Goal: Task Accomplishment & Management: Complete application form

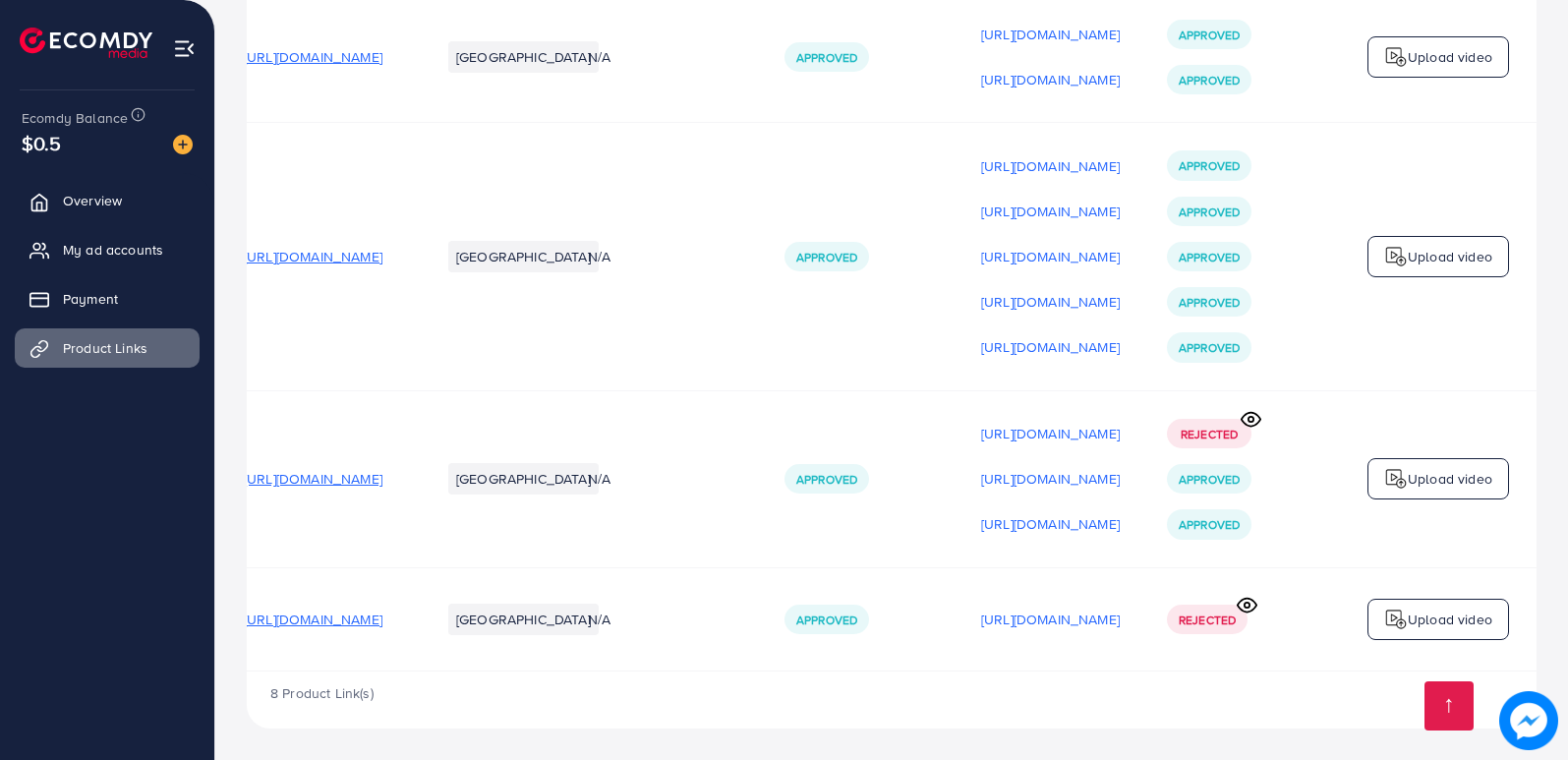
scroll to position [0, 268]
click at [1245, 597] on icon at bounding box center [1246, 604] width 19 height 14
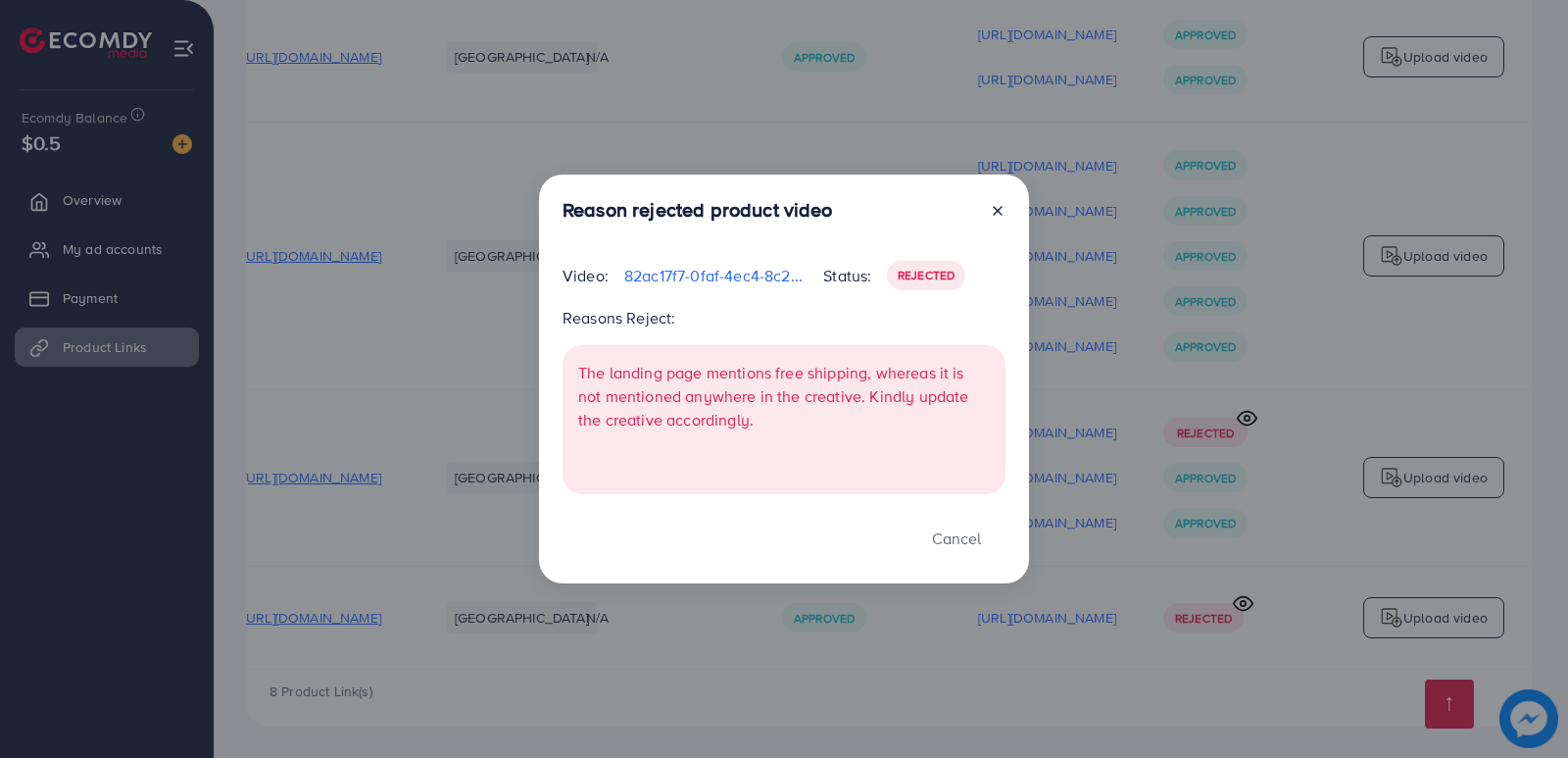
click at [990, 207] on icon at bounding box center [998, 211] width 16 height 16
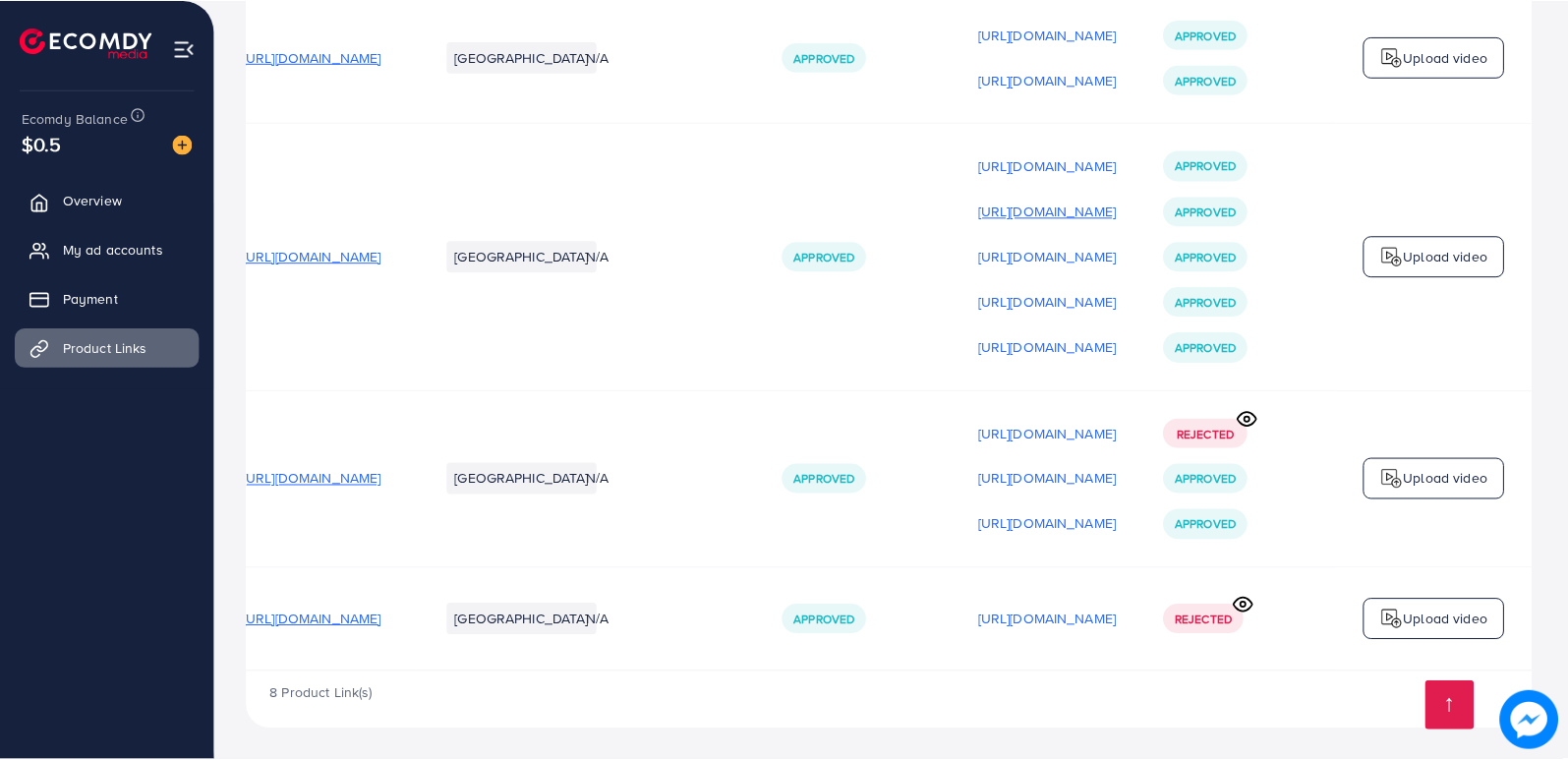
scroll to position [0, 263]
click at [1405, 619] on img at bounding box center [1396, 619] width 24 height 24
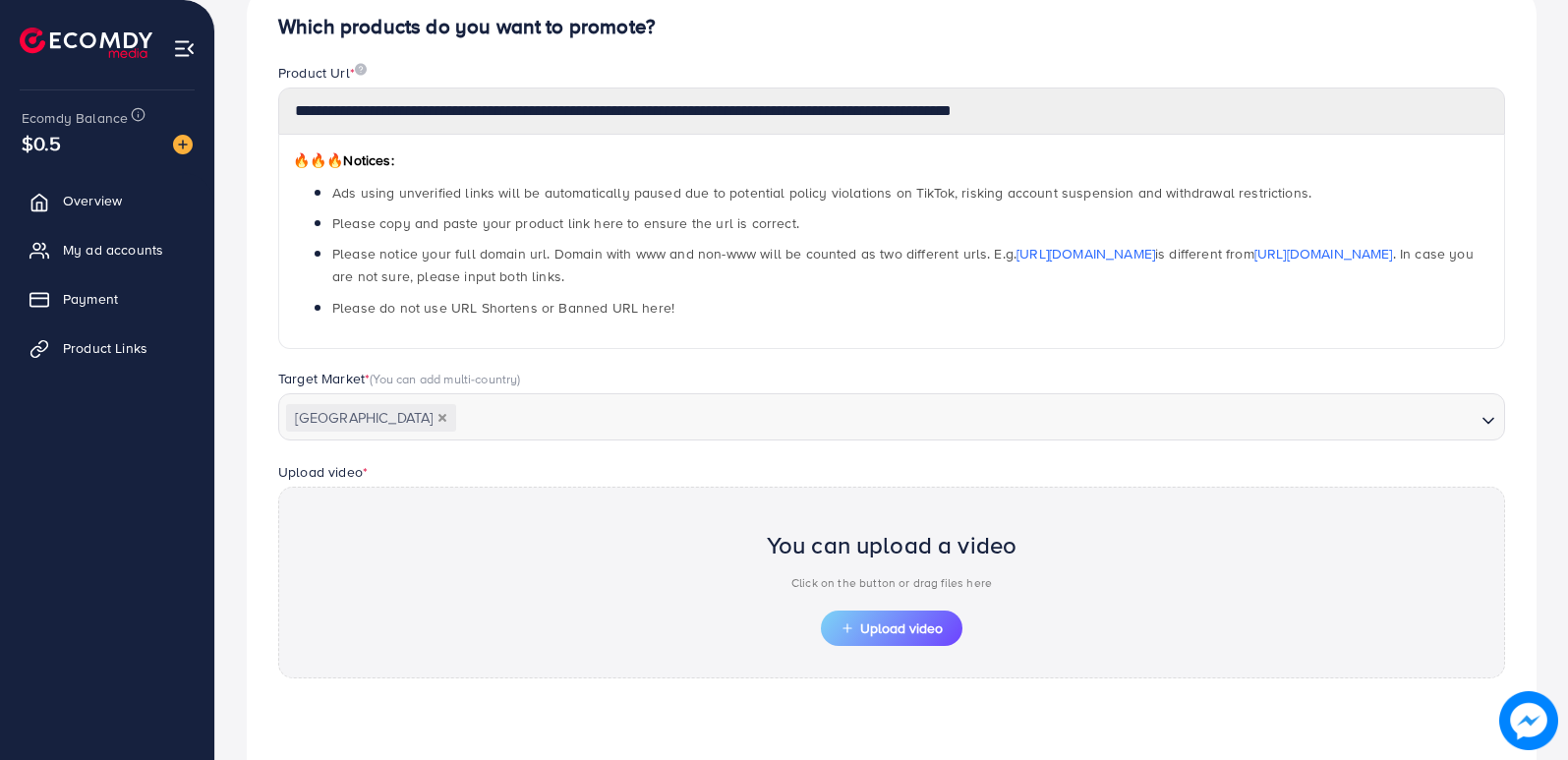
scroll to position [492, 0]
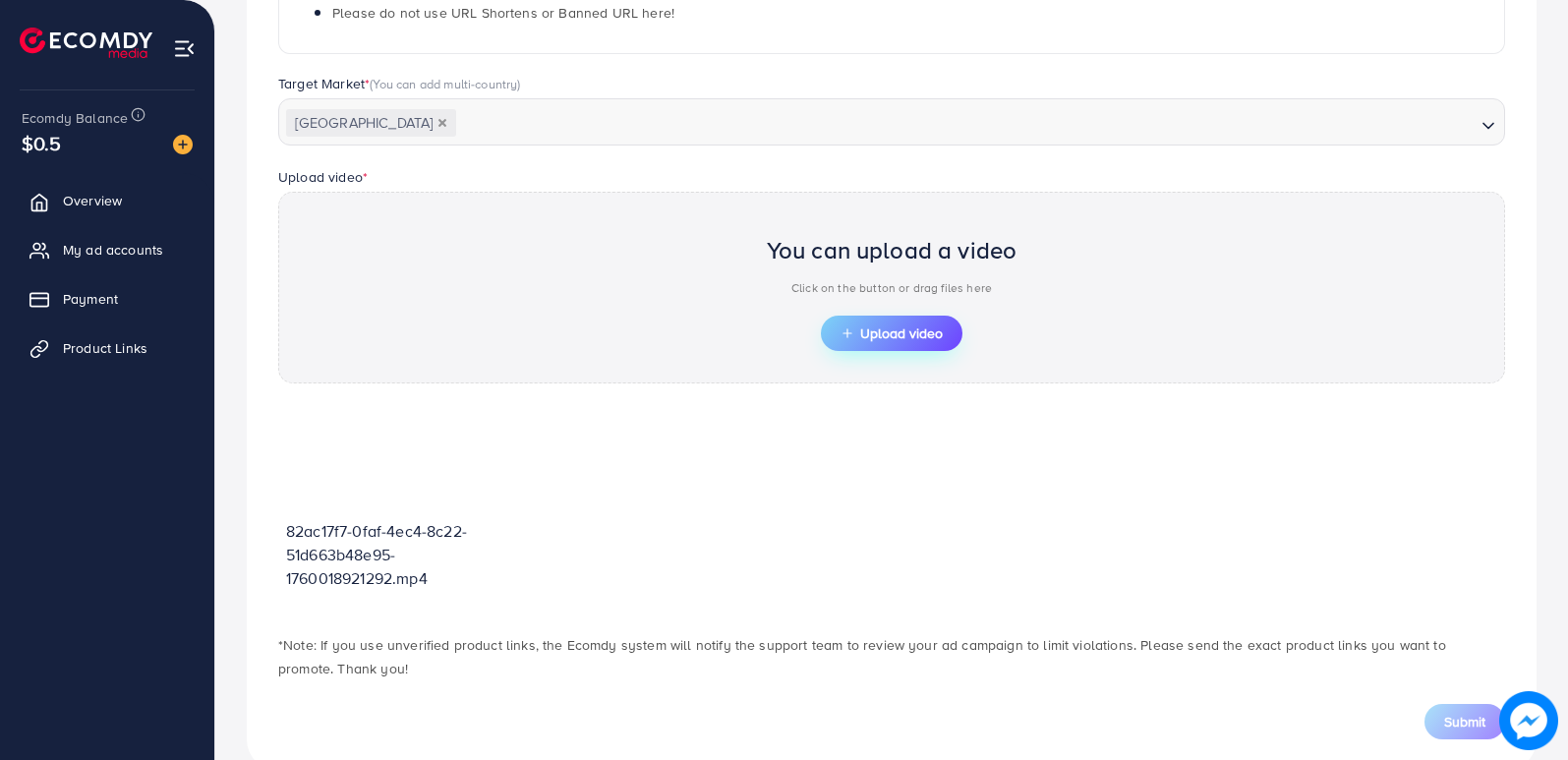
click at [852, 335] on icon "button" at bounding box center [847, 334] width 14 height 14
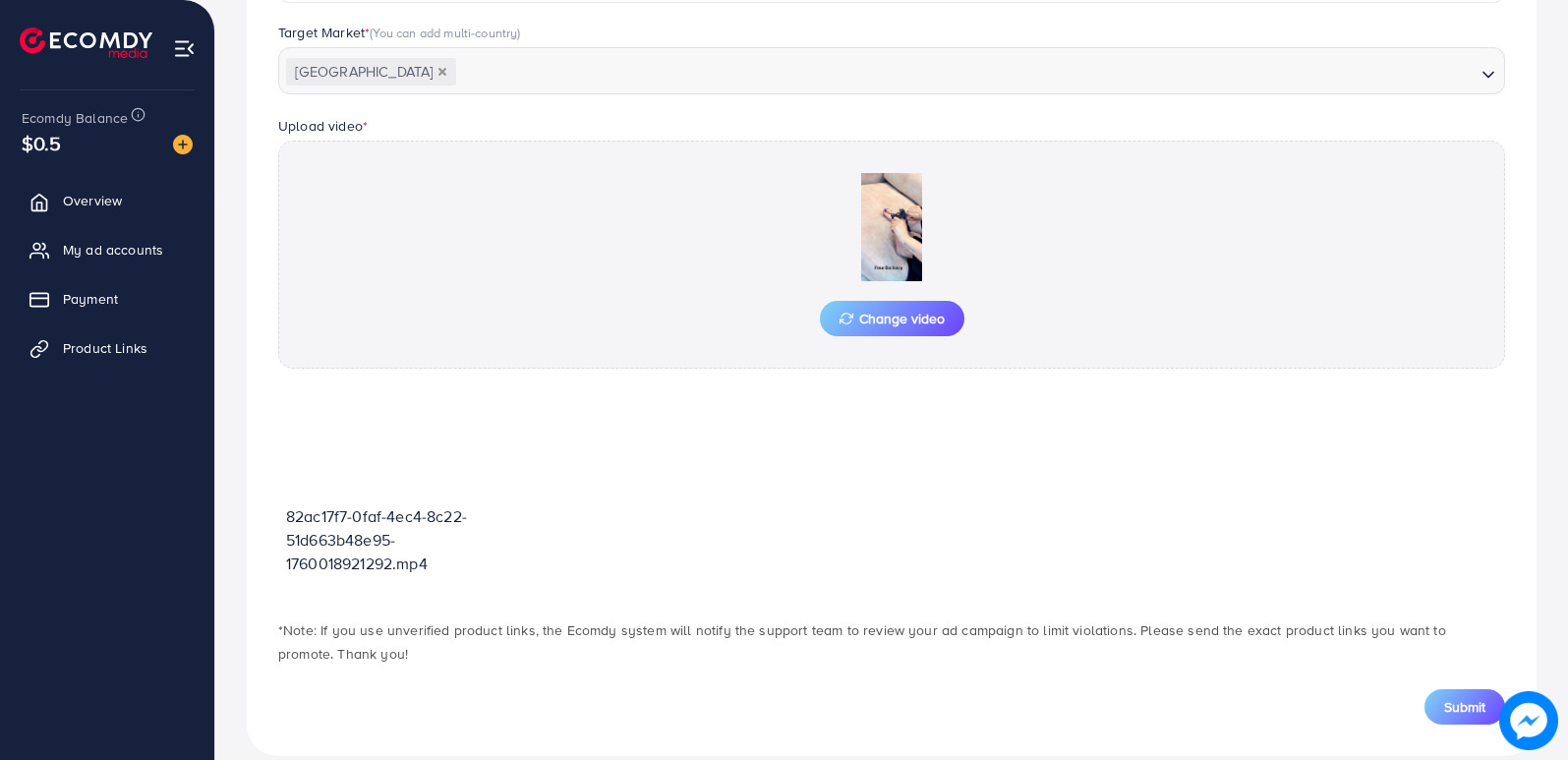
scroll to position [570, 0]
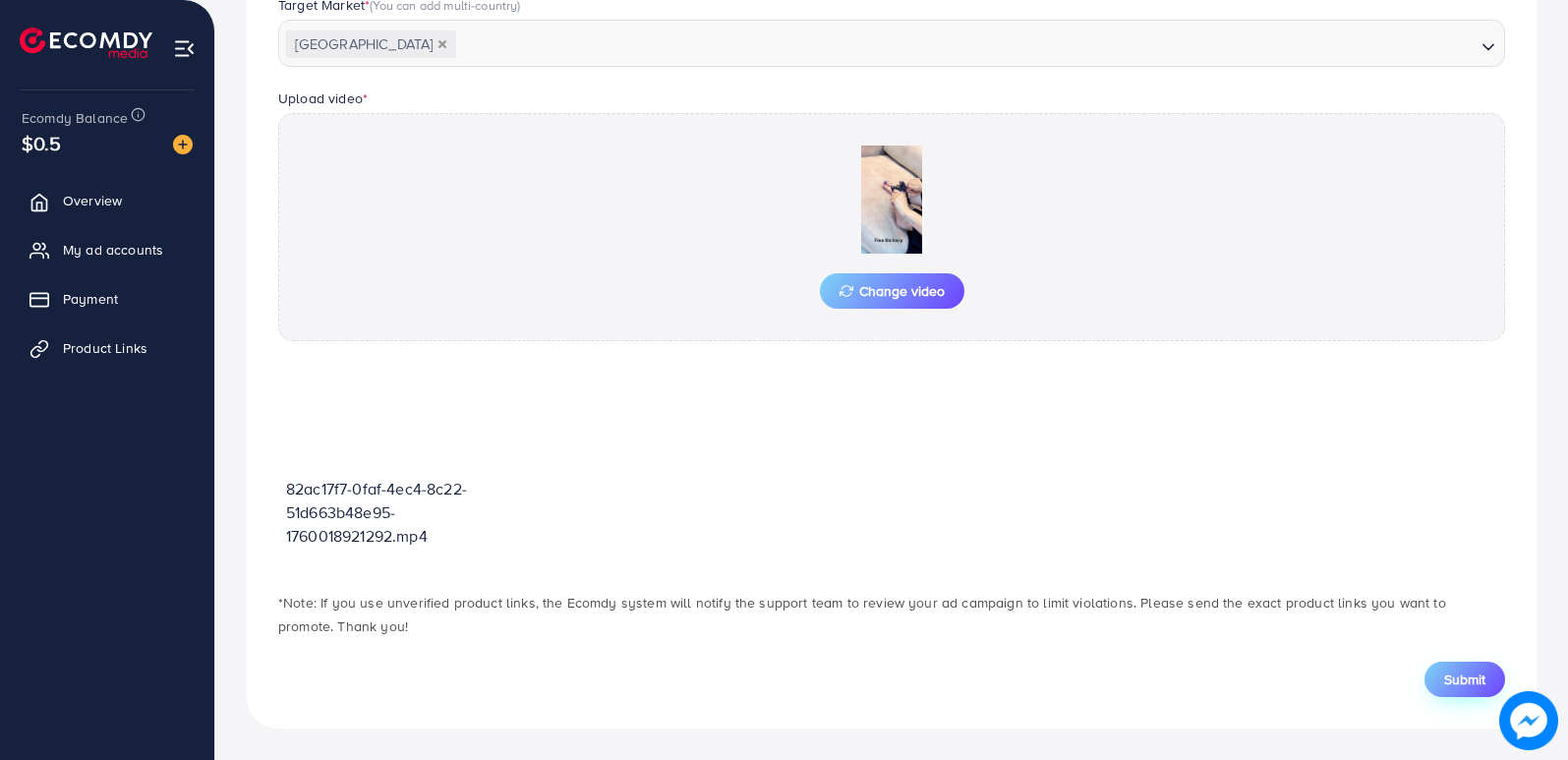
click at [1473, 666] on button "Submit" at bounding box center [1465, 679] width 81 height 36
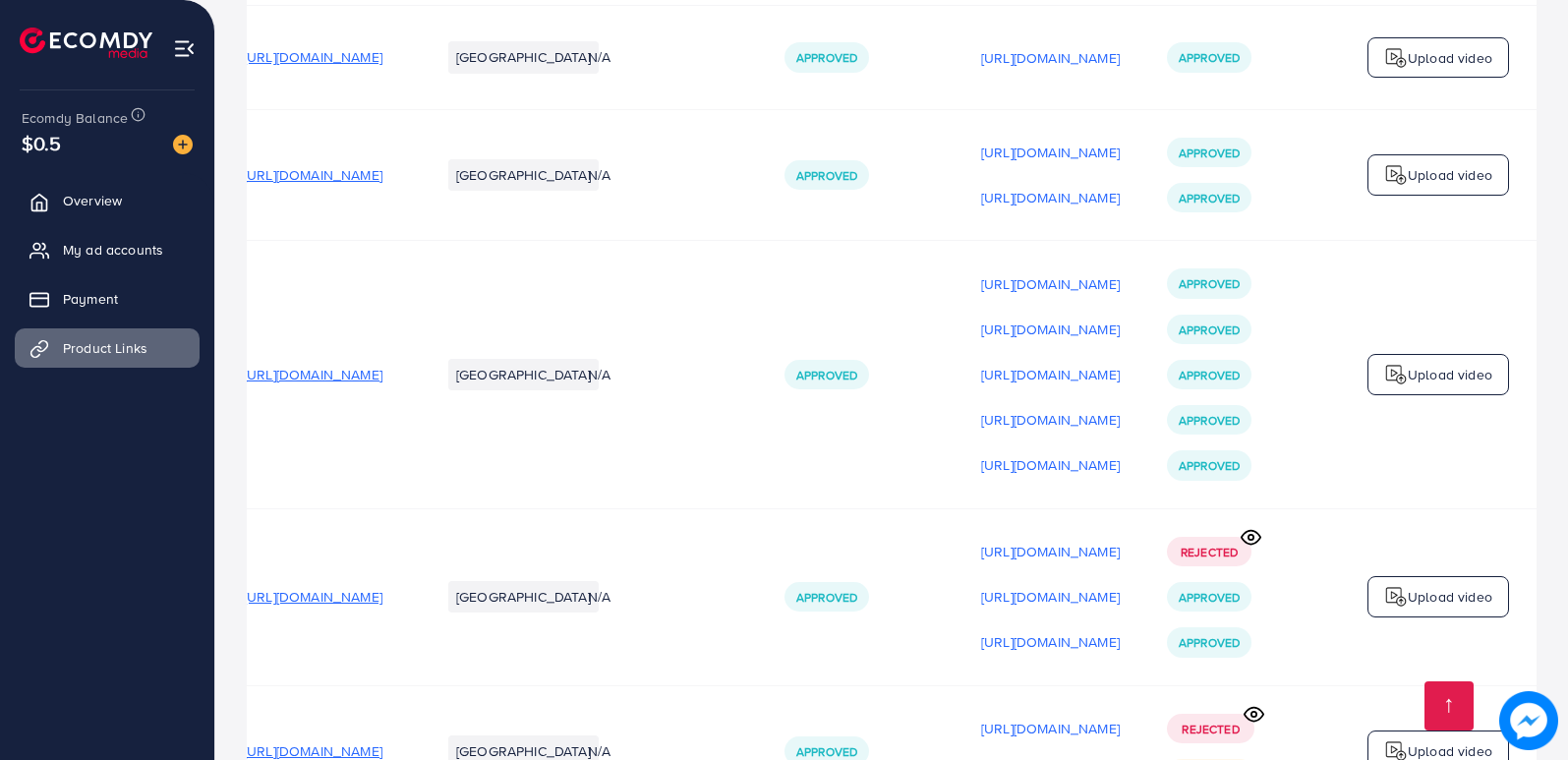
scroll to position [872, 0]
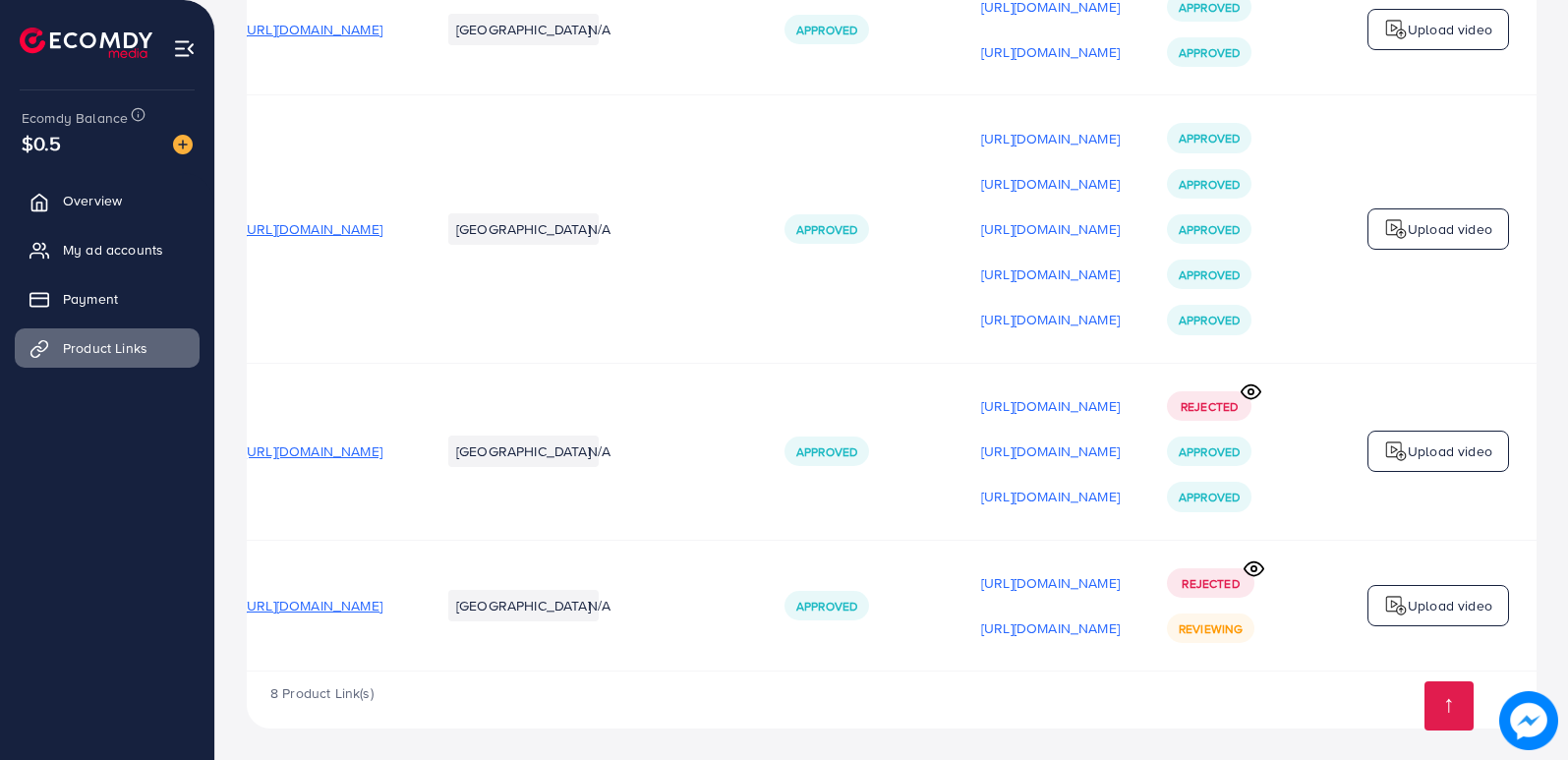
drag, startPoint x: 658, startPoint y: 671, endPoint x: 278, endPoint y: 656, distance: 380.3
click at [278, 656] on div "Product URLs Target markets Reason rejected Status Product video Status video A…" at bounding box center [892, 40] width 1290 height 1376
click at [467, 708] on div "8 Product Link(s)" at bounding box center [892, 700] width 1290 height 57
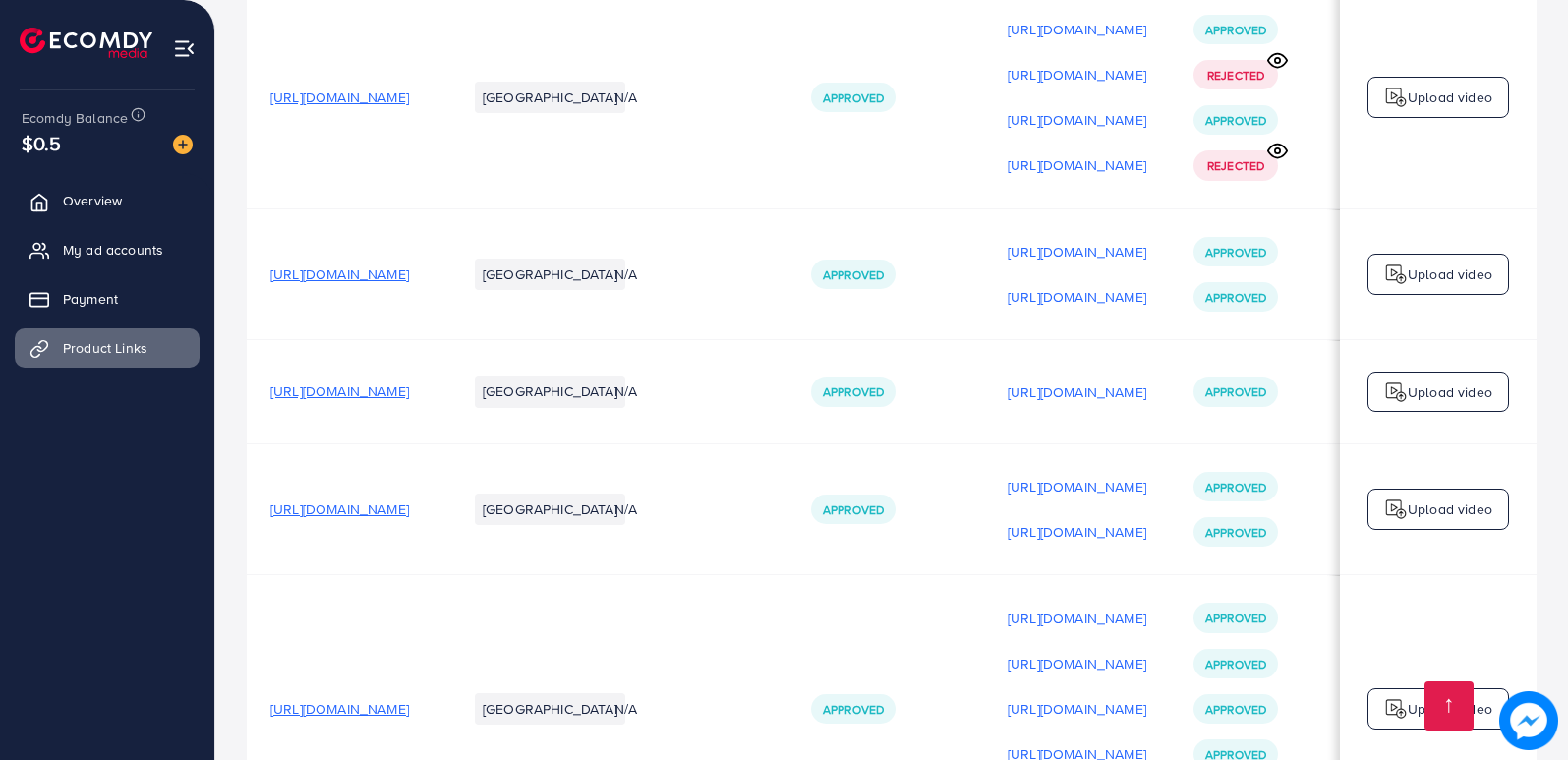
scroll to position [0, 0]
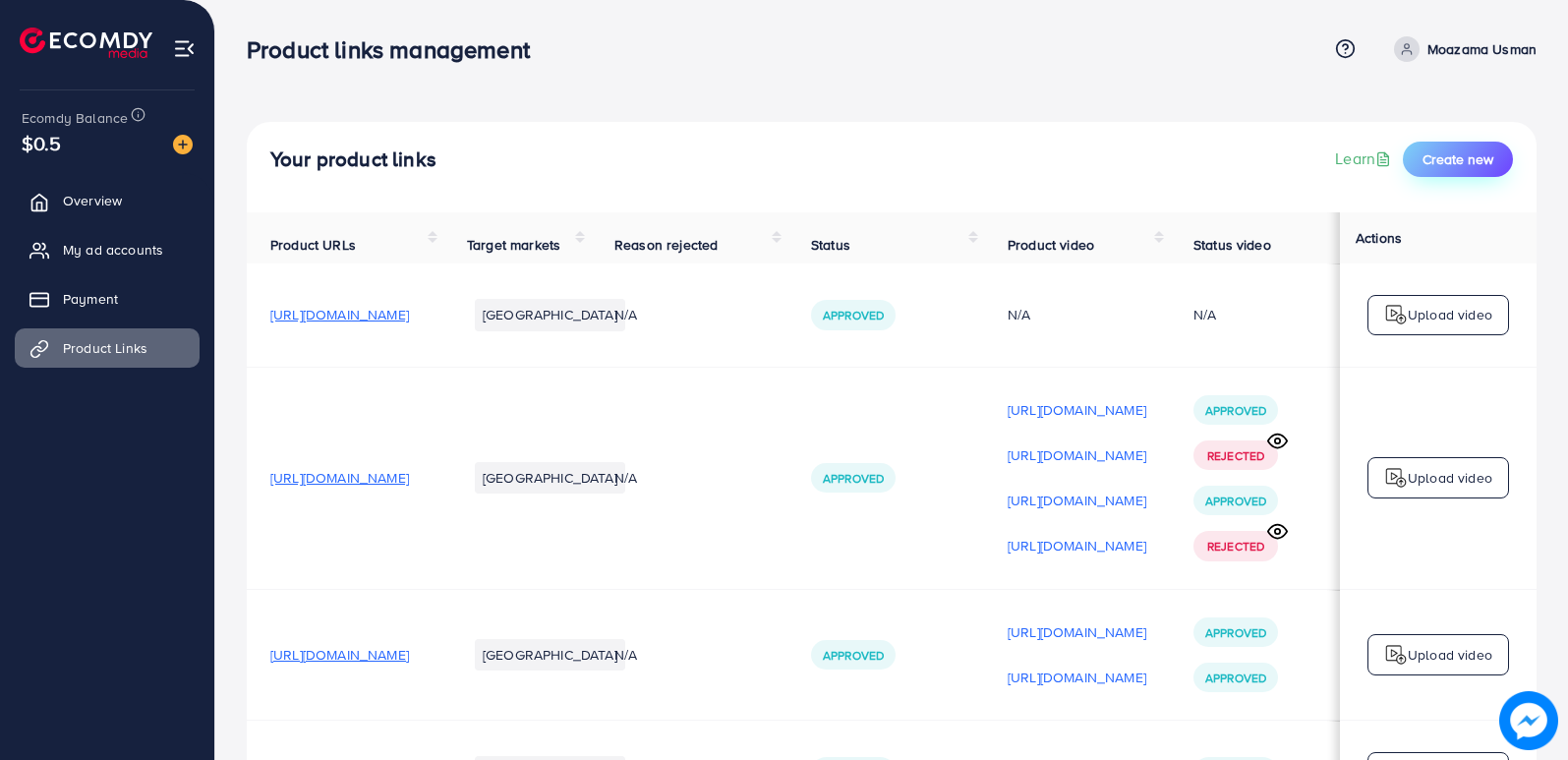
click at [1470, 151] on span "Create new" at bounding box center [1458, 159] width 71 height 20
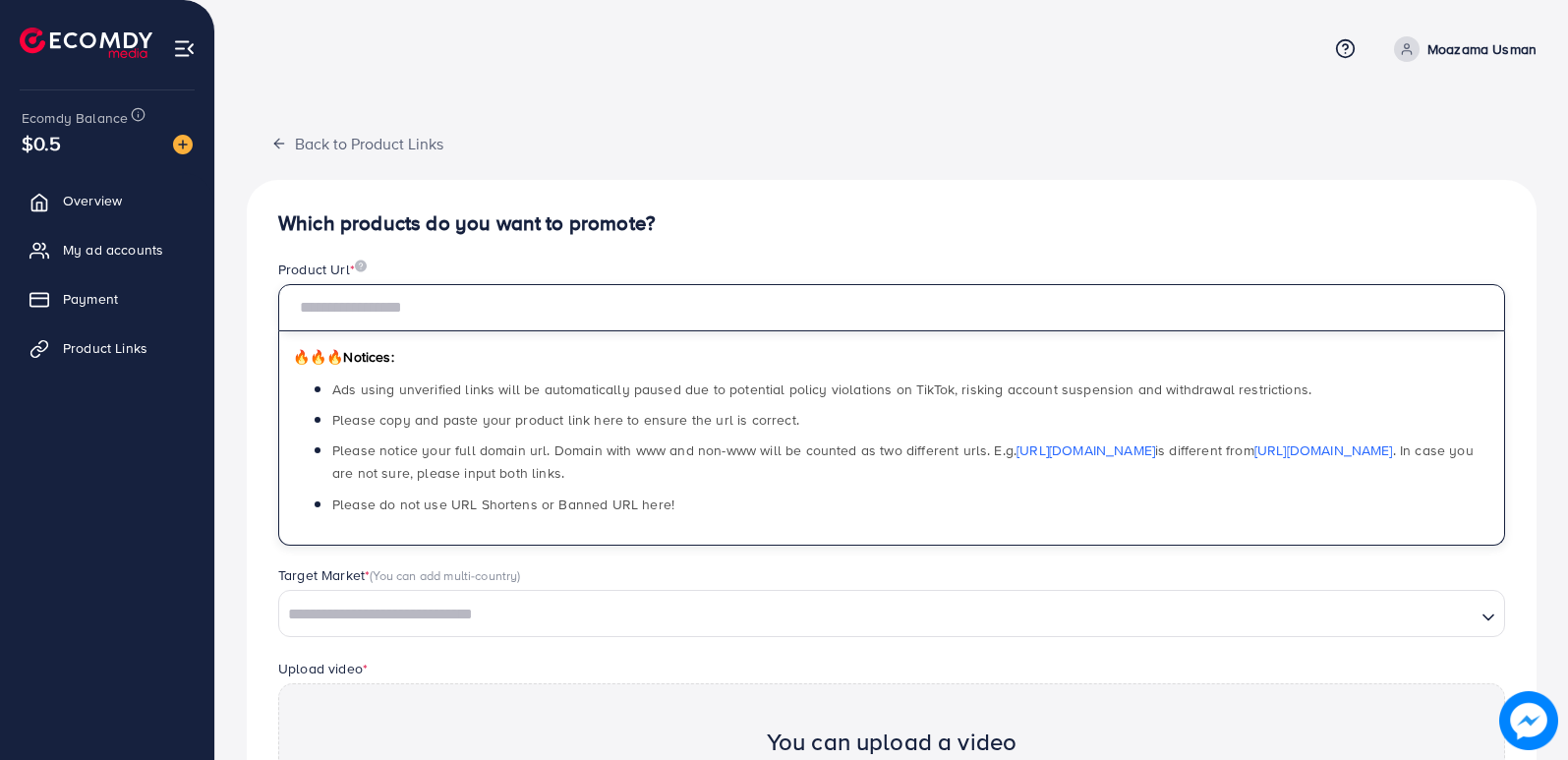
click at [431, 325] on input "text" at bounding box center [892, 308] width 1226 height 47
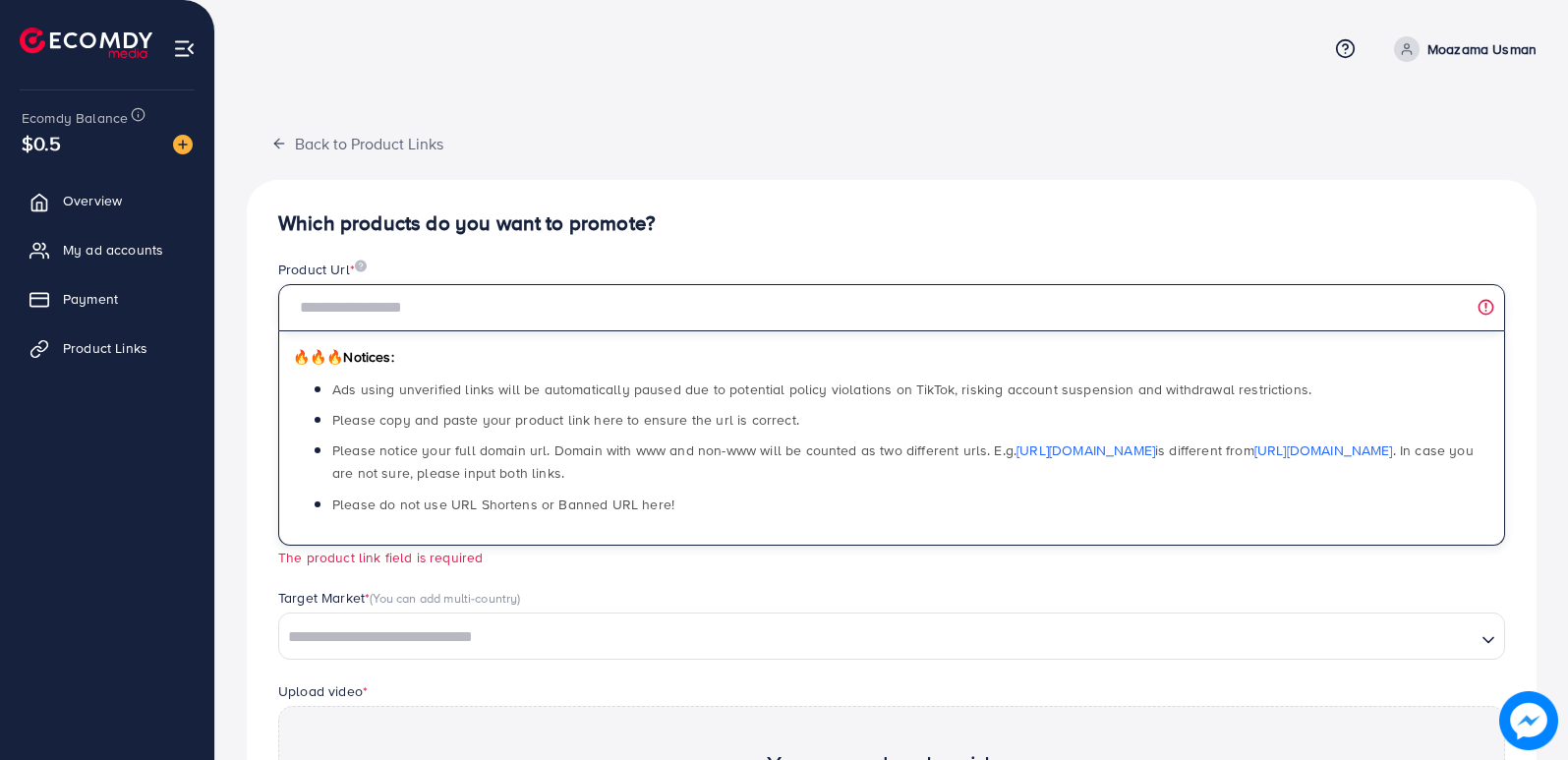
paste input "**********"
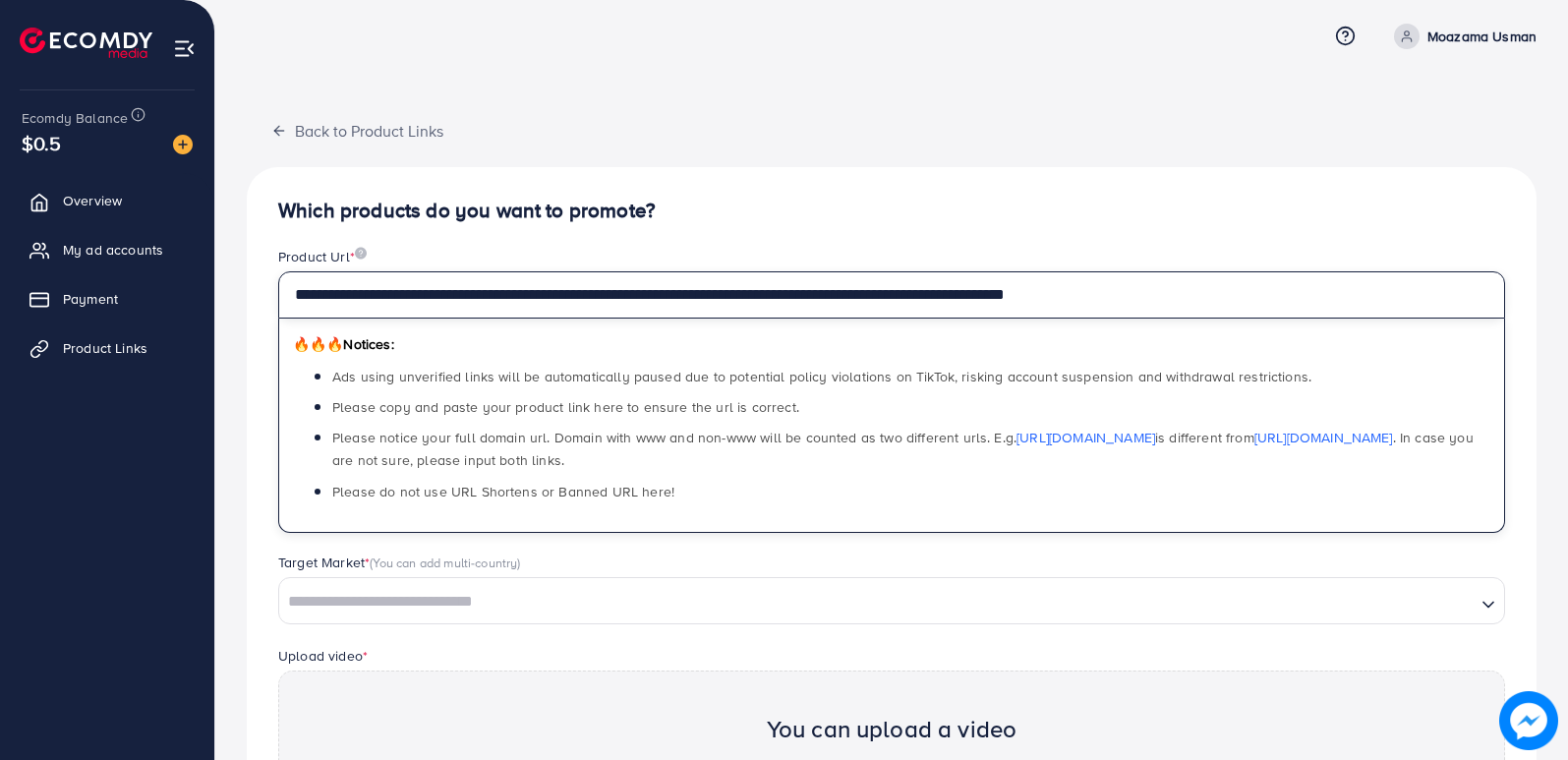
scroll to position [196, 0]
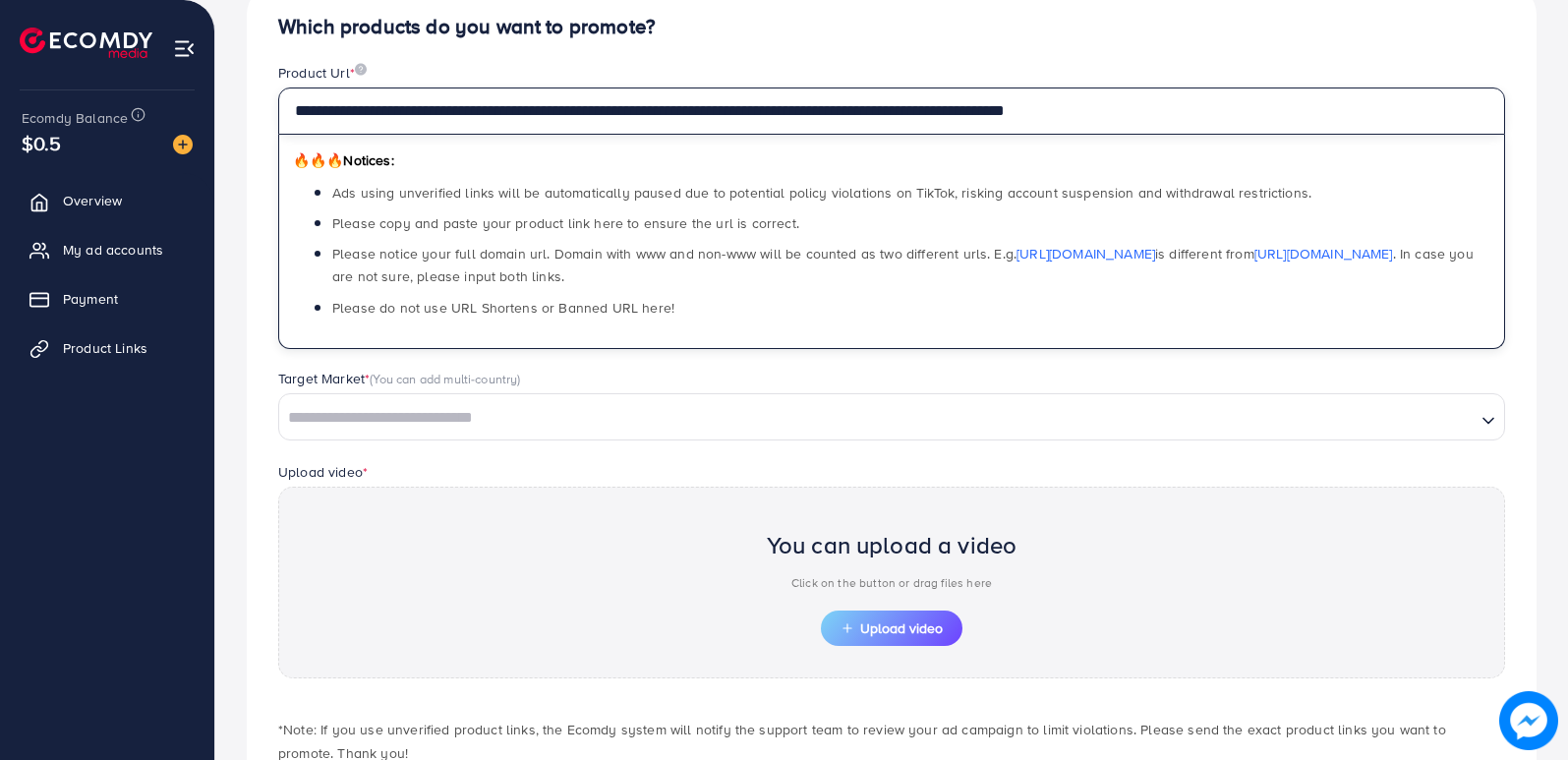
type input "**********"
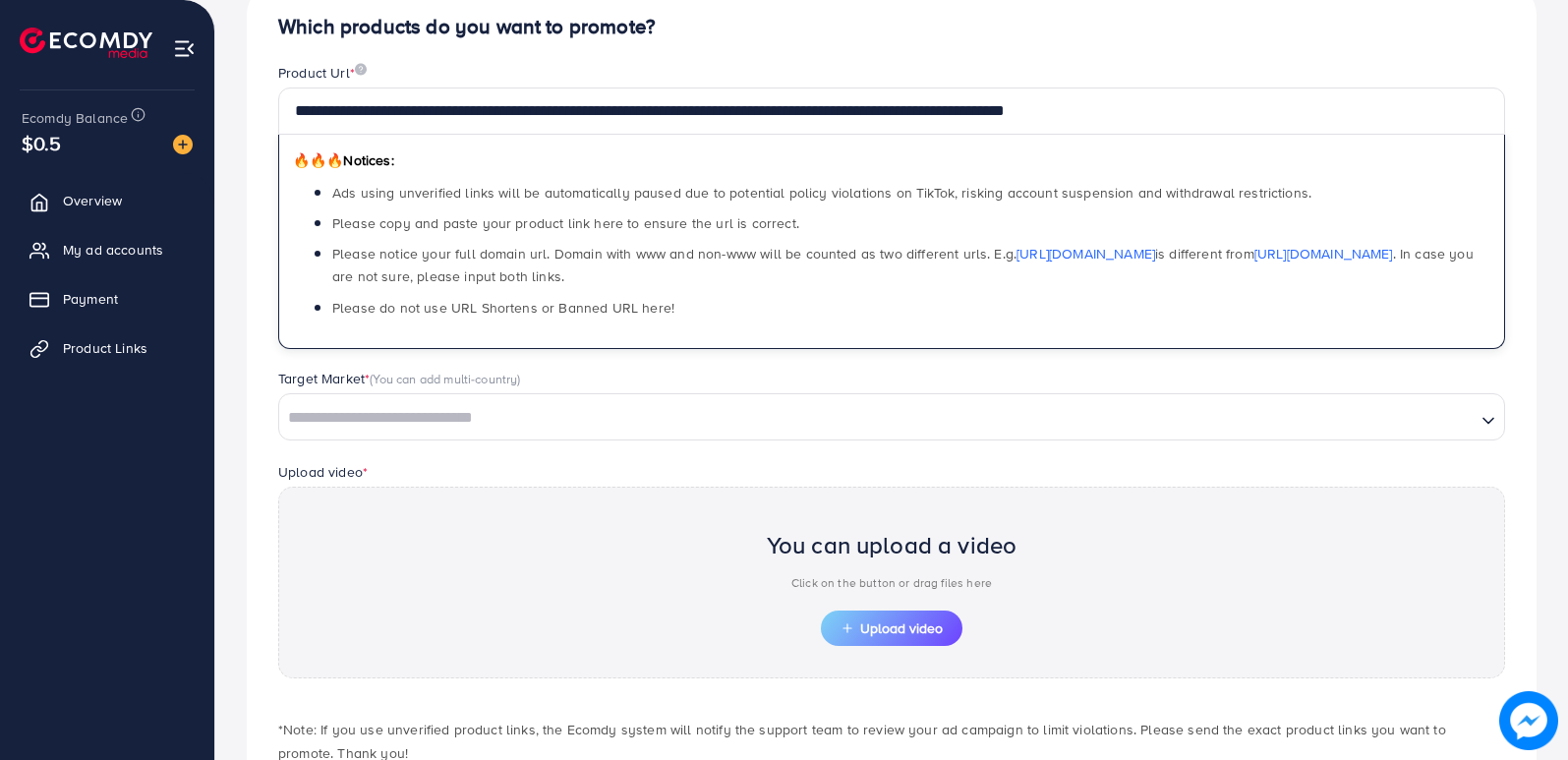
click at [511, 421] on input "Search for option" at bounding box center [878, 418] width 1193 height 31
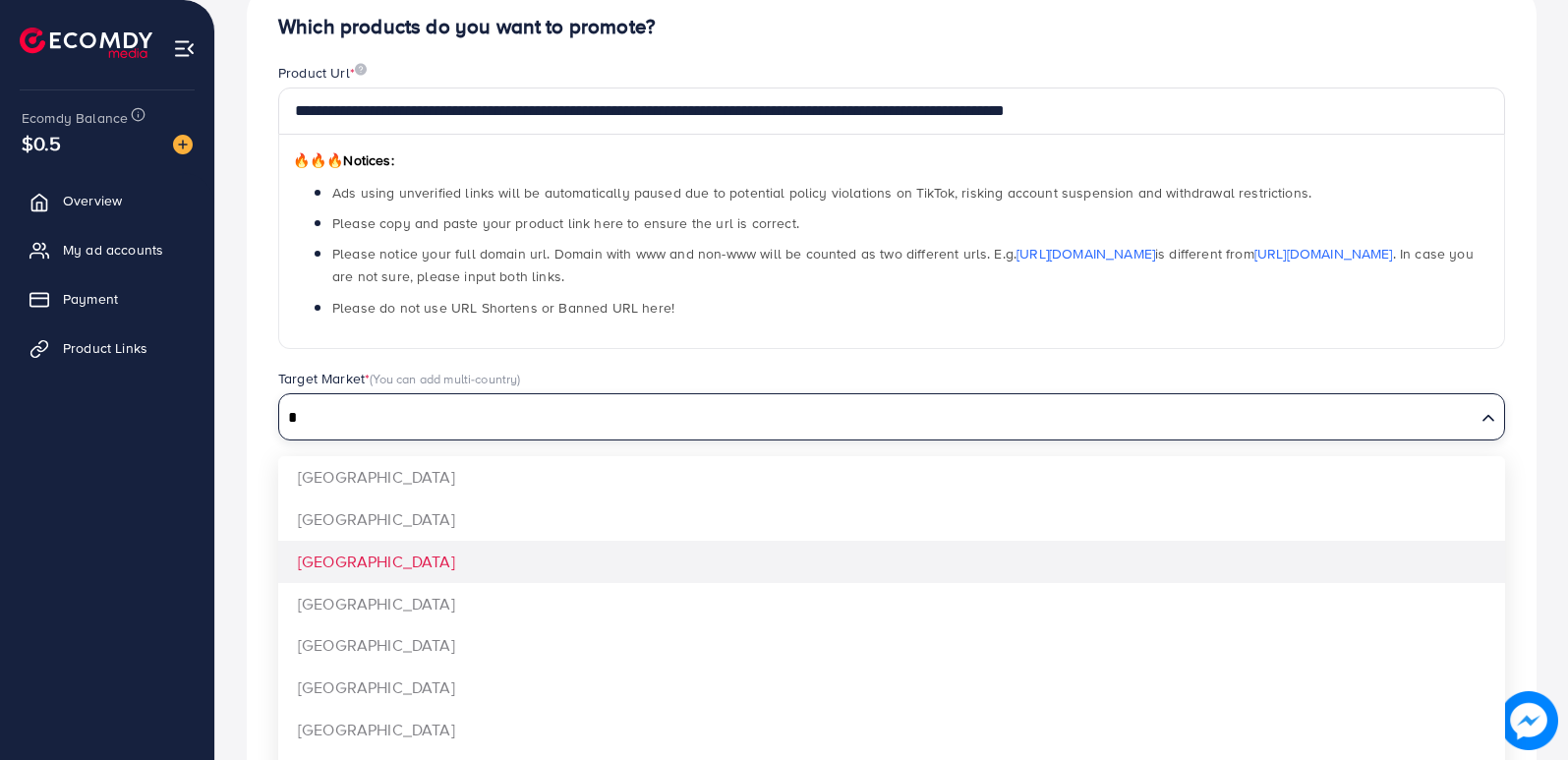
type input "*"
click at [412, 555] on div "**********" at bounding box center [892, 418] width 1290 height 872
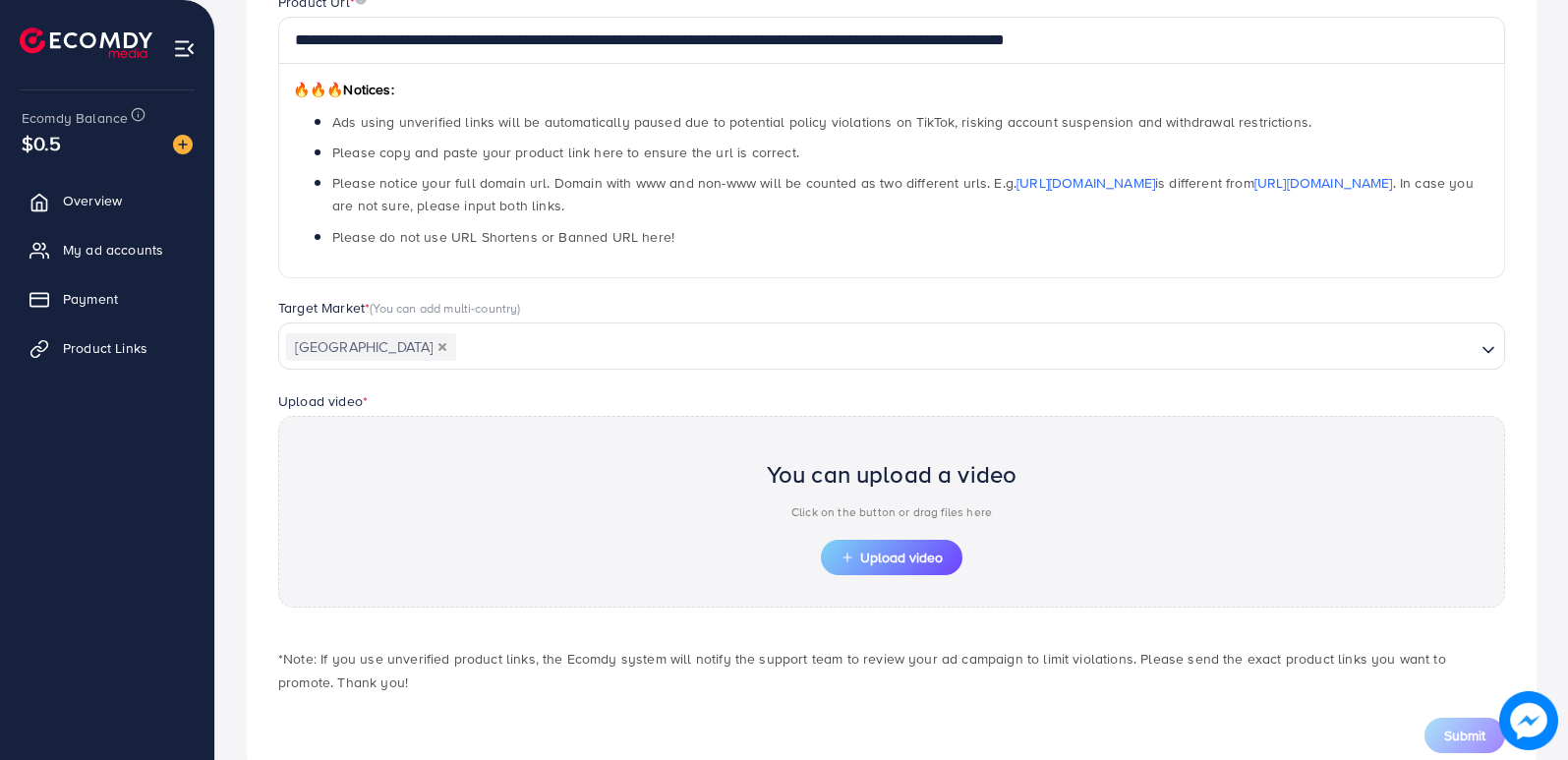
scroll to position [324, 0]
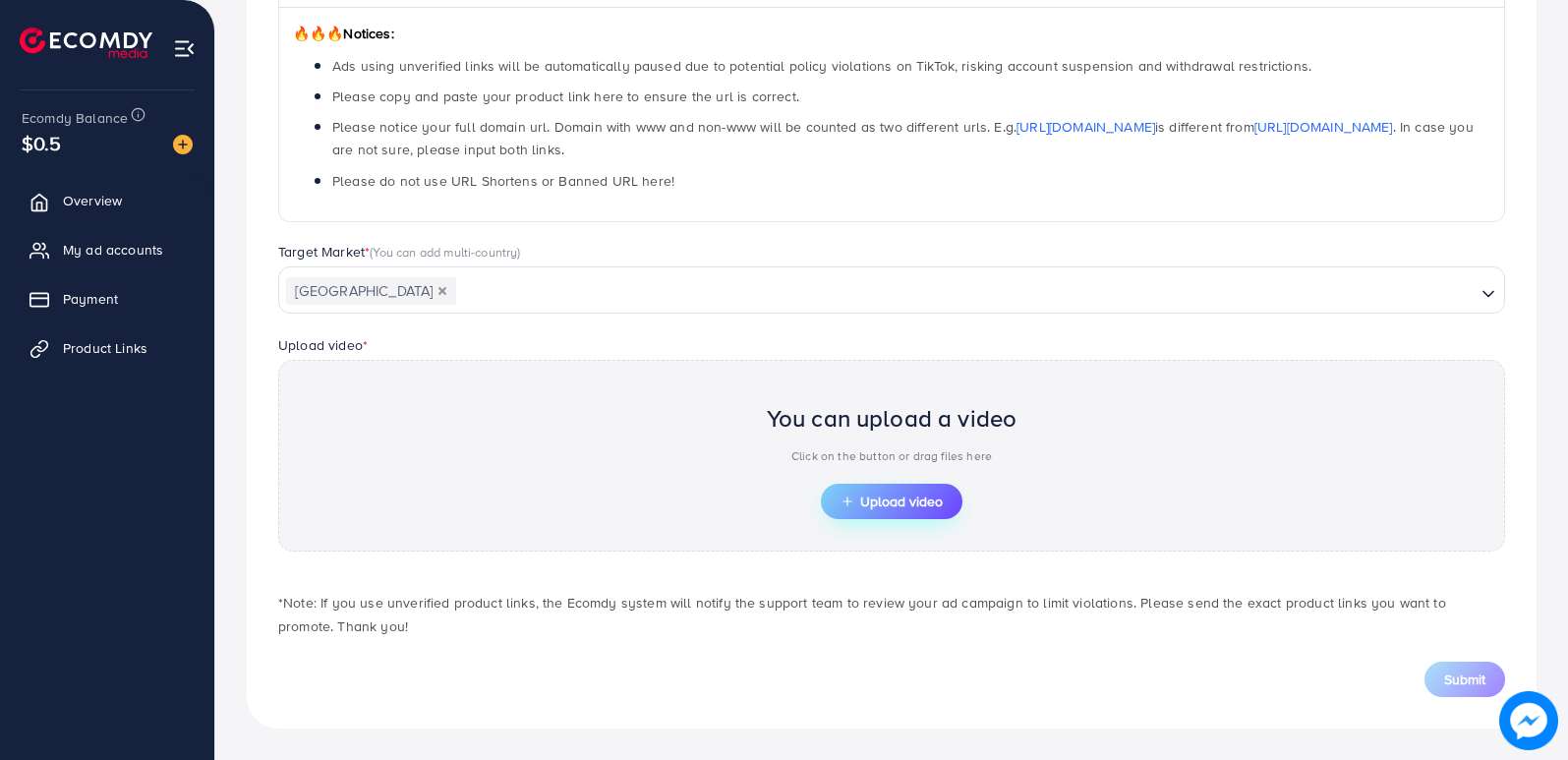
click at [869, 487] on button "Upload video" at bounding box center [891, 501] width 141 height 36
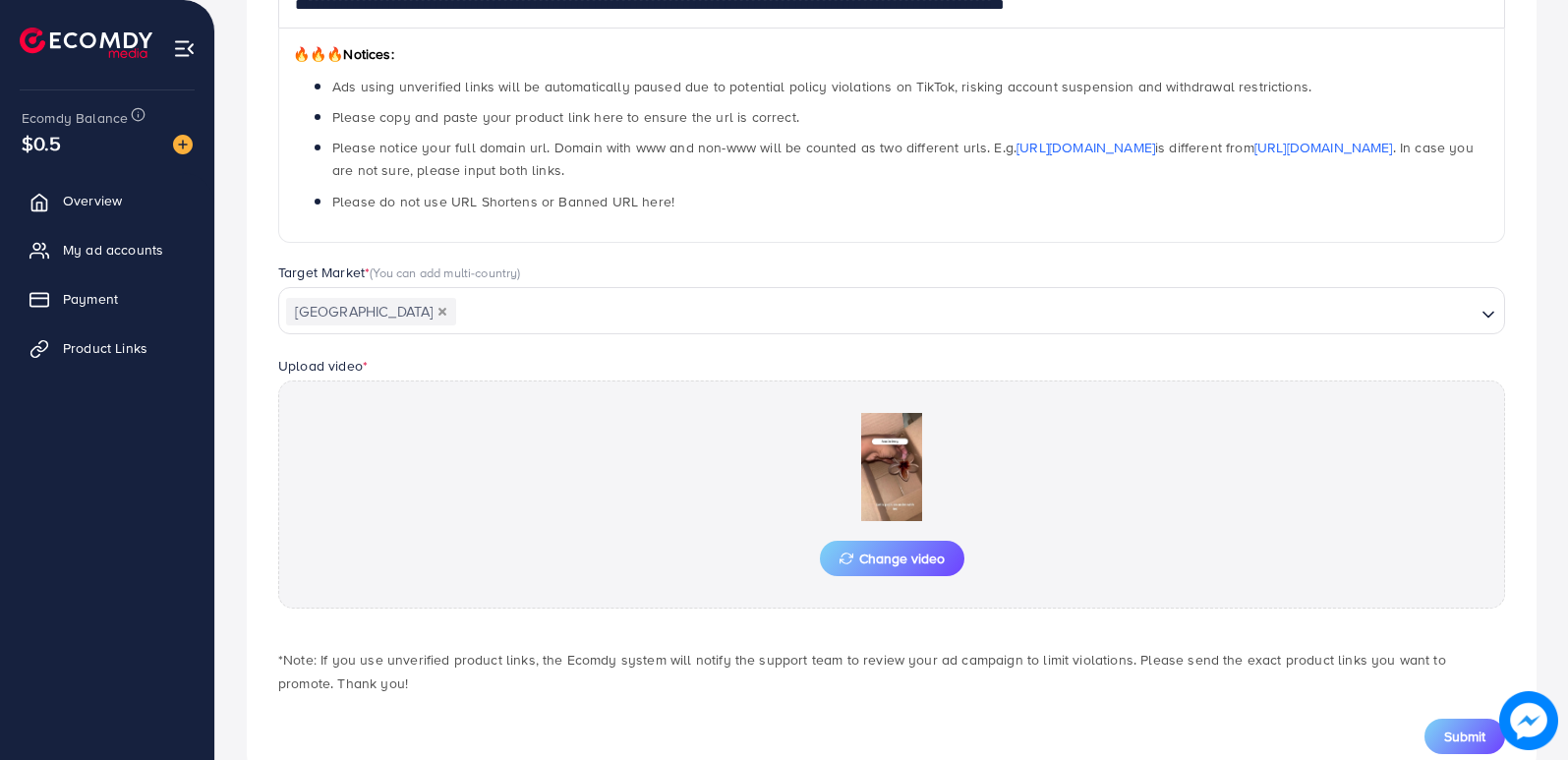
scroll to position [359, 0]
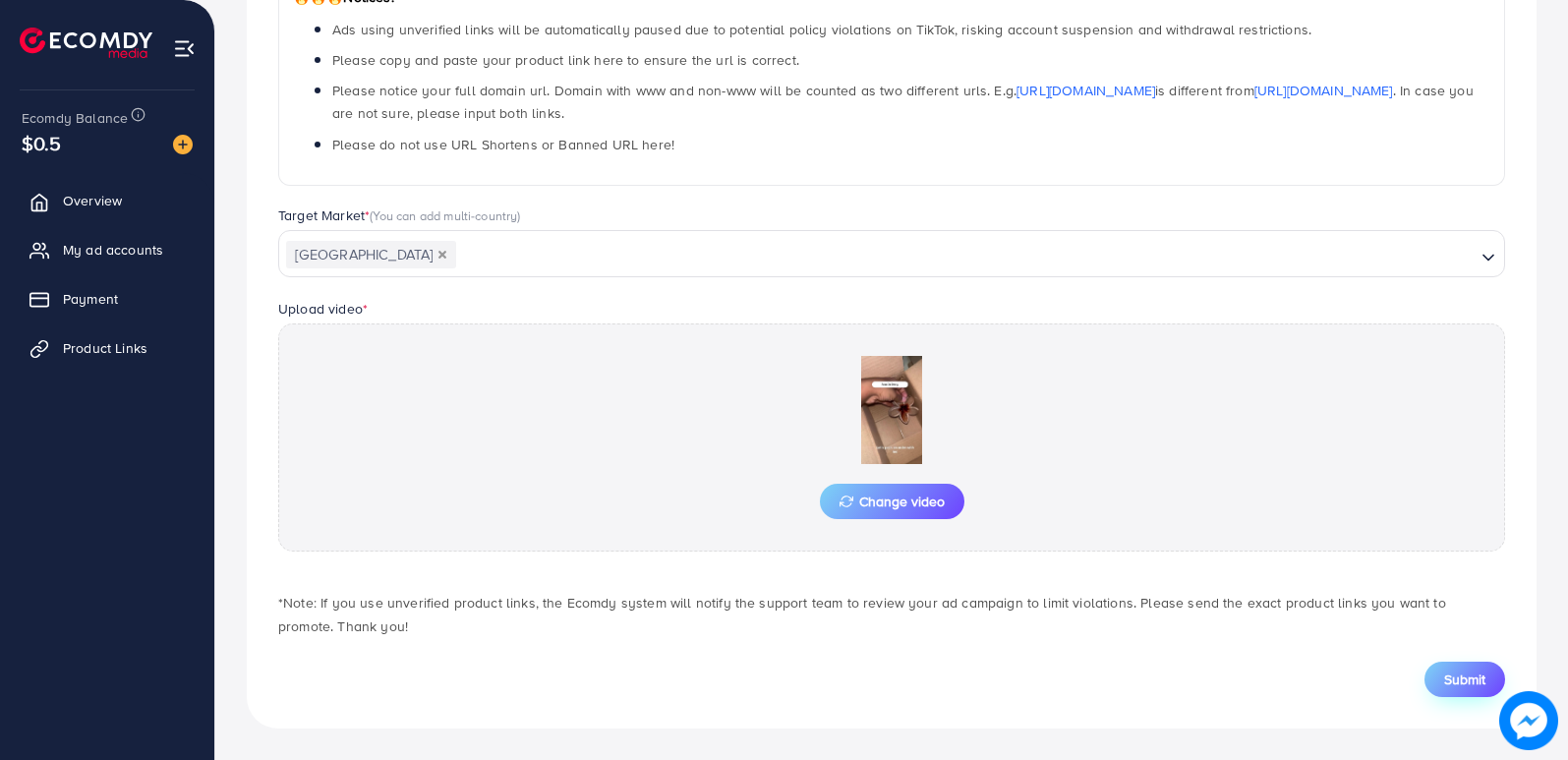
click at [1469, 677] on span "Submit" at bounding box center [1464, 679] width 41 height 20
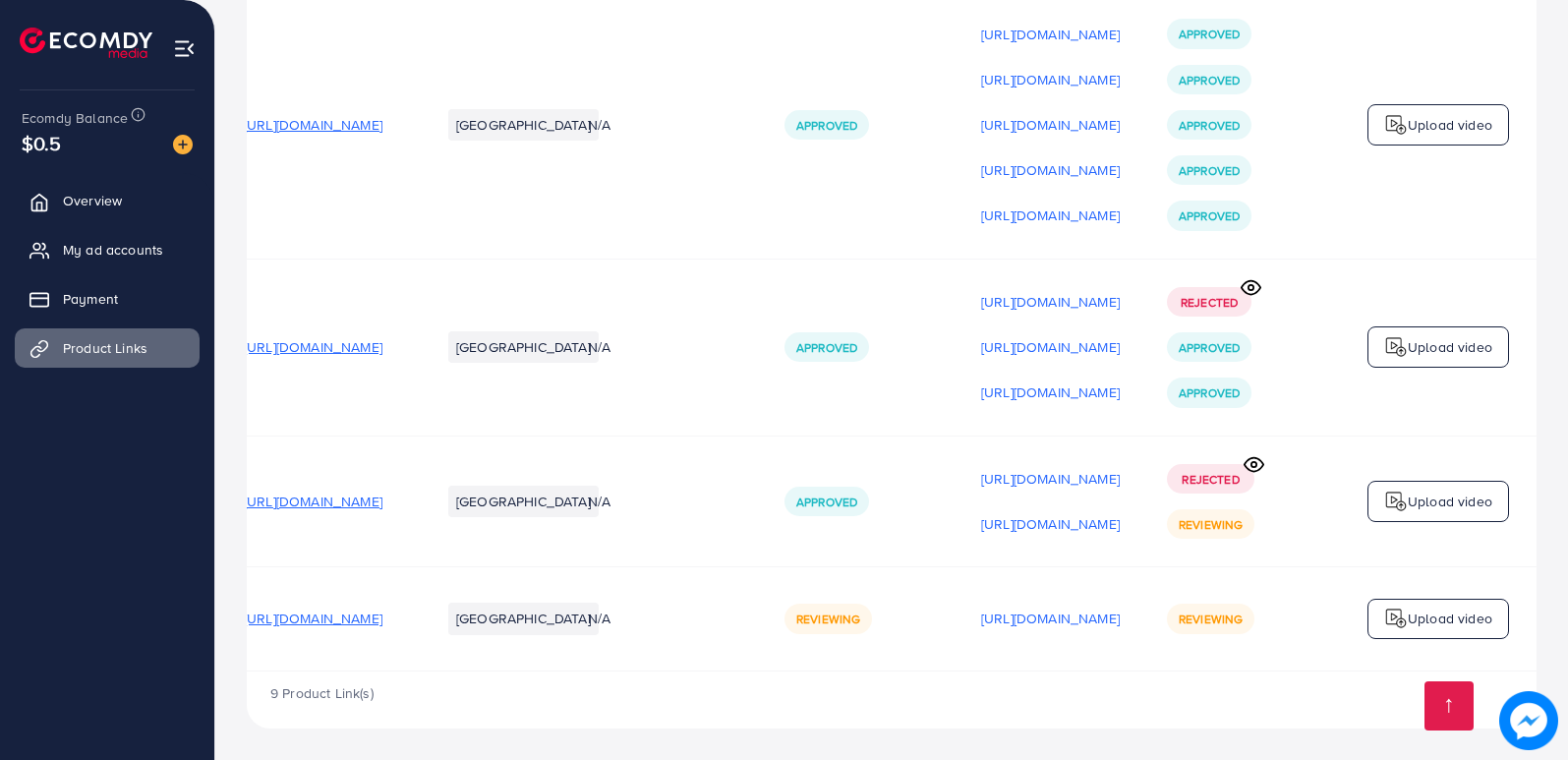
scroll to position [0, 268]
click at [1425, 607] on p "Upload video" at bounding box center [1450, 618] width 85 height 24
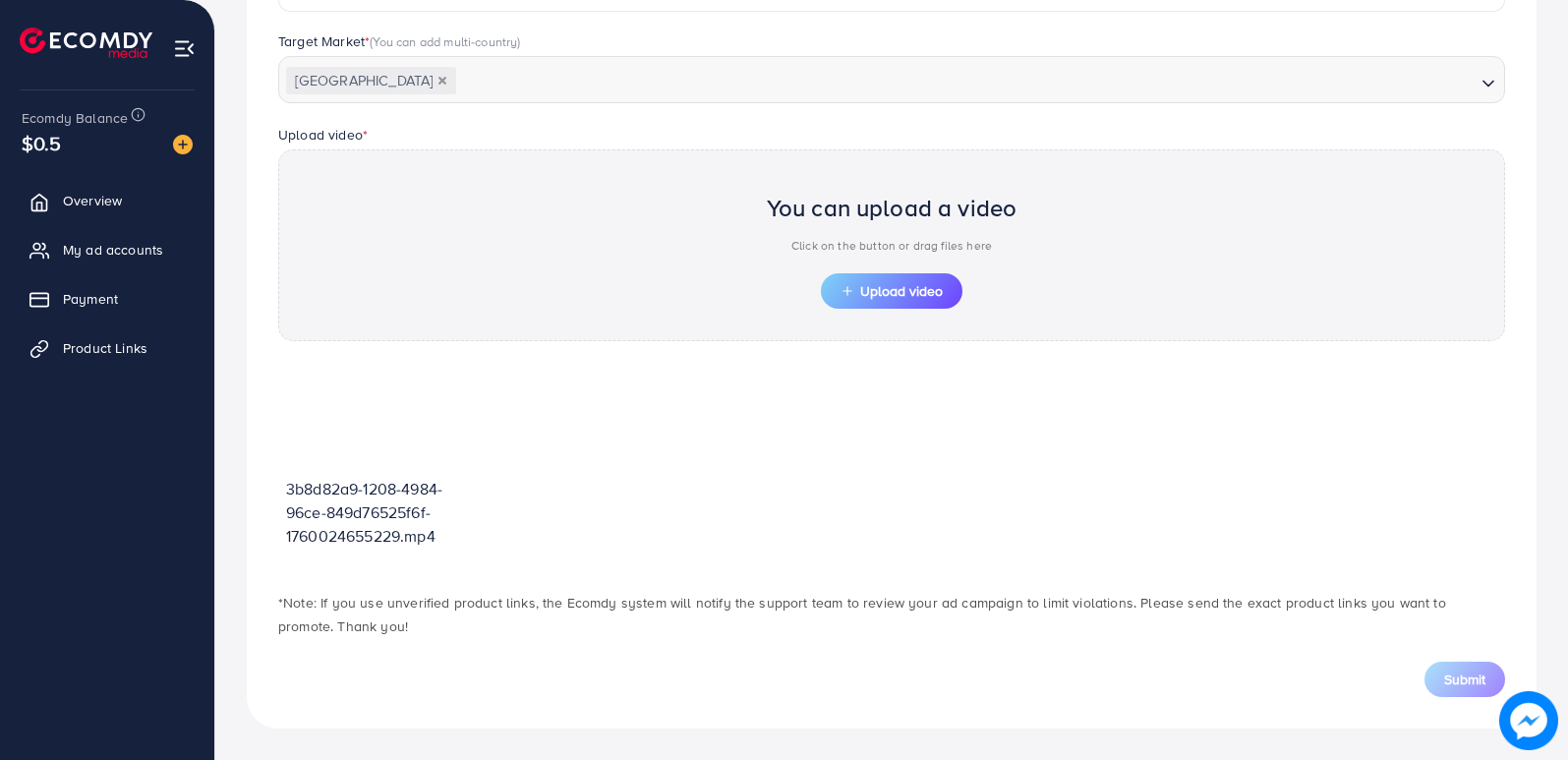
scroll to position [534, 0]
click at [905, 280] on button "Upload video" at bounding box center [891, 291] width 141 height 36
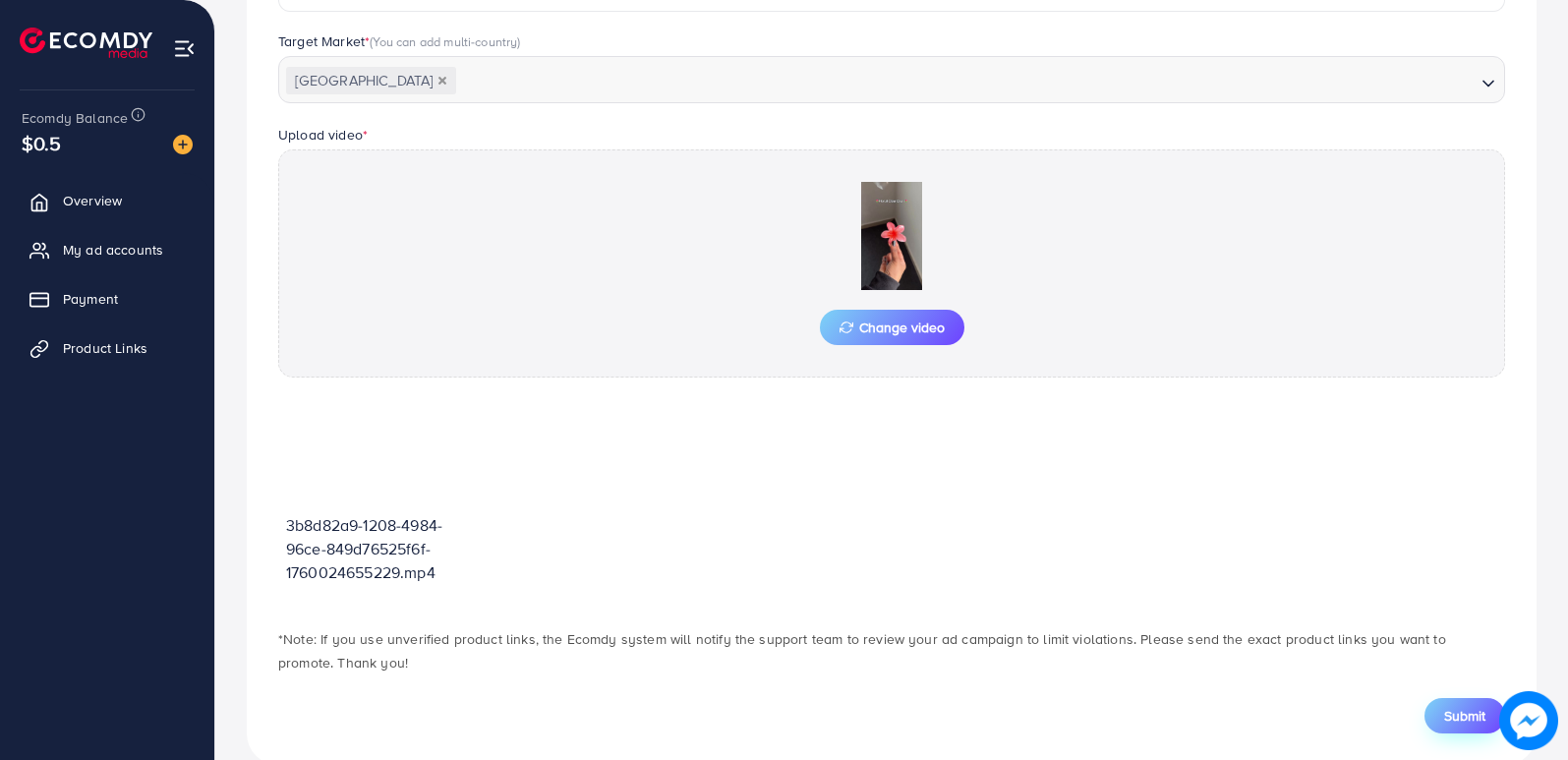
click at [1442, 713] on button "Submit" at bounding box center [1465, 716] width 81 height 36
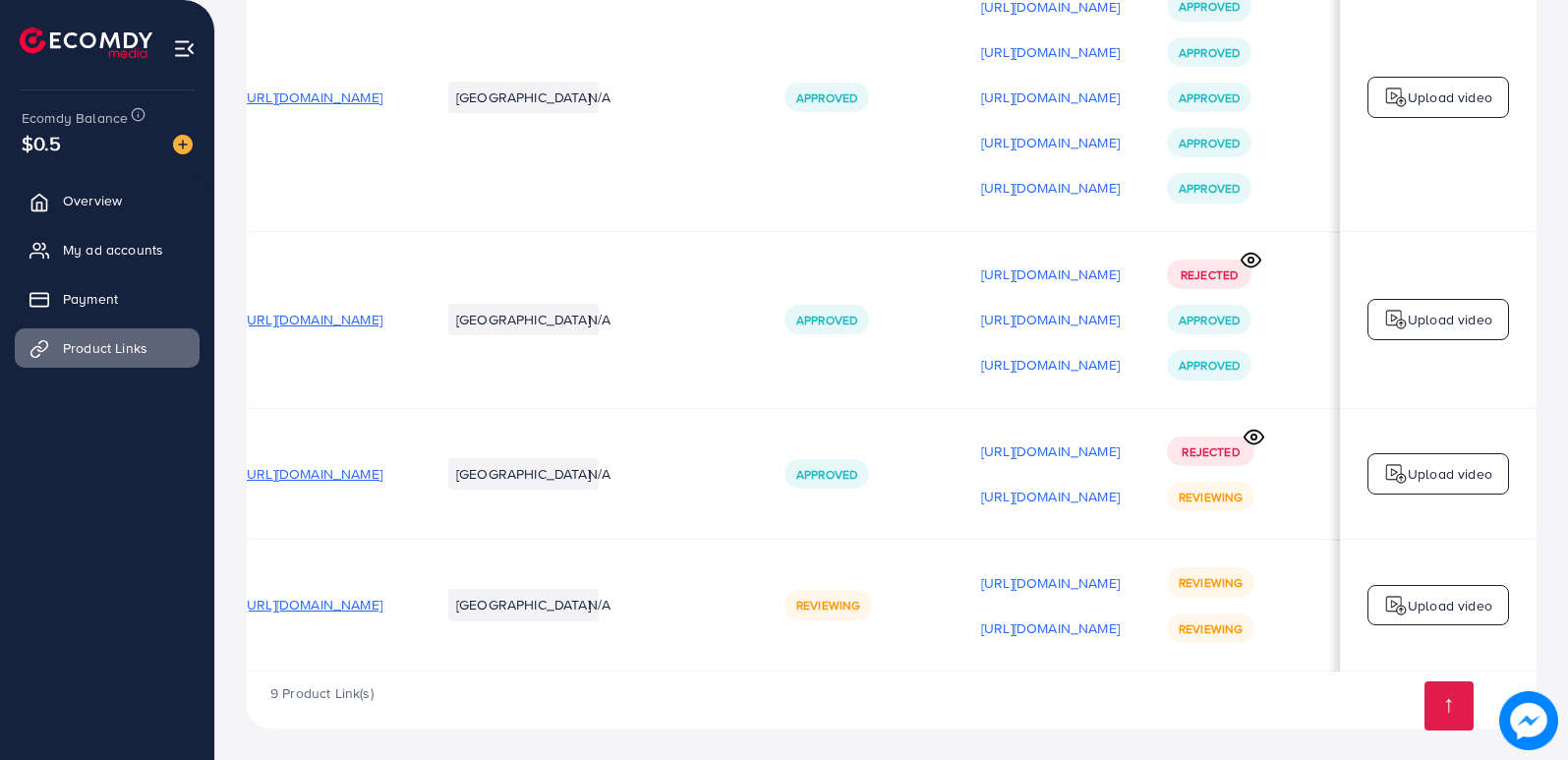
scroll to position [0, 268]
click at [1433, 593] on p "Upload video" at bounding box center [1450, 605] width 85 height 24
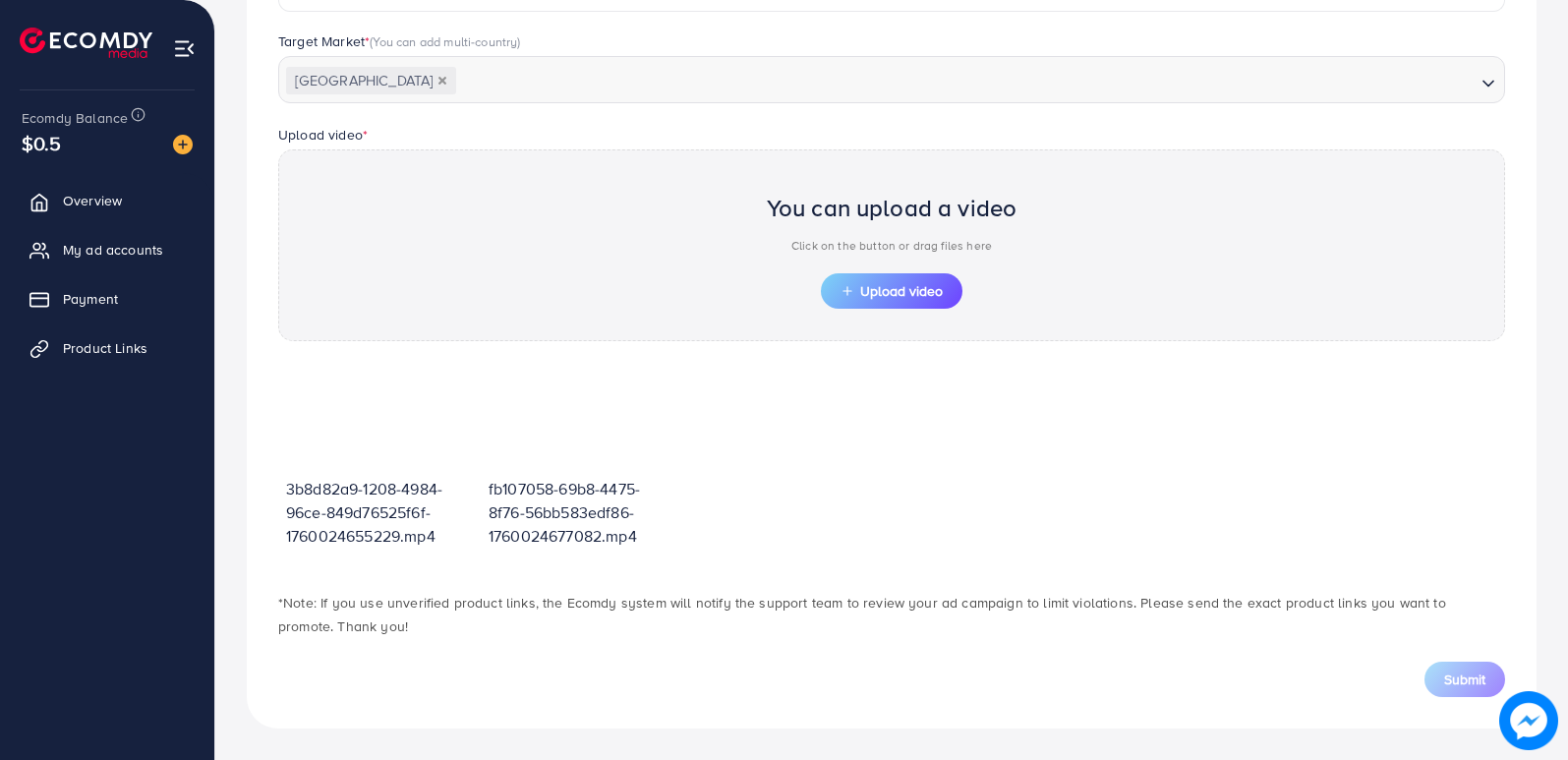
scroll to position [534, 0]
click at [843, 284] on icon "button" at bounding box center [847, 291] width 14 height 14
click at [873, 286] on span "Upload video" at bounding box center [892, 291] width 103 height 14
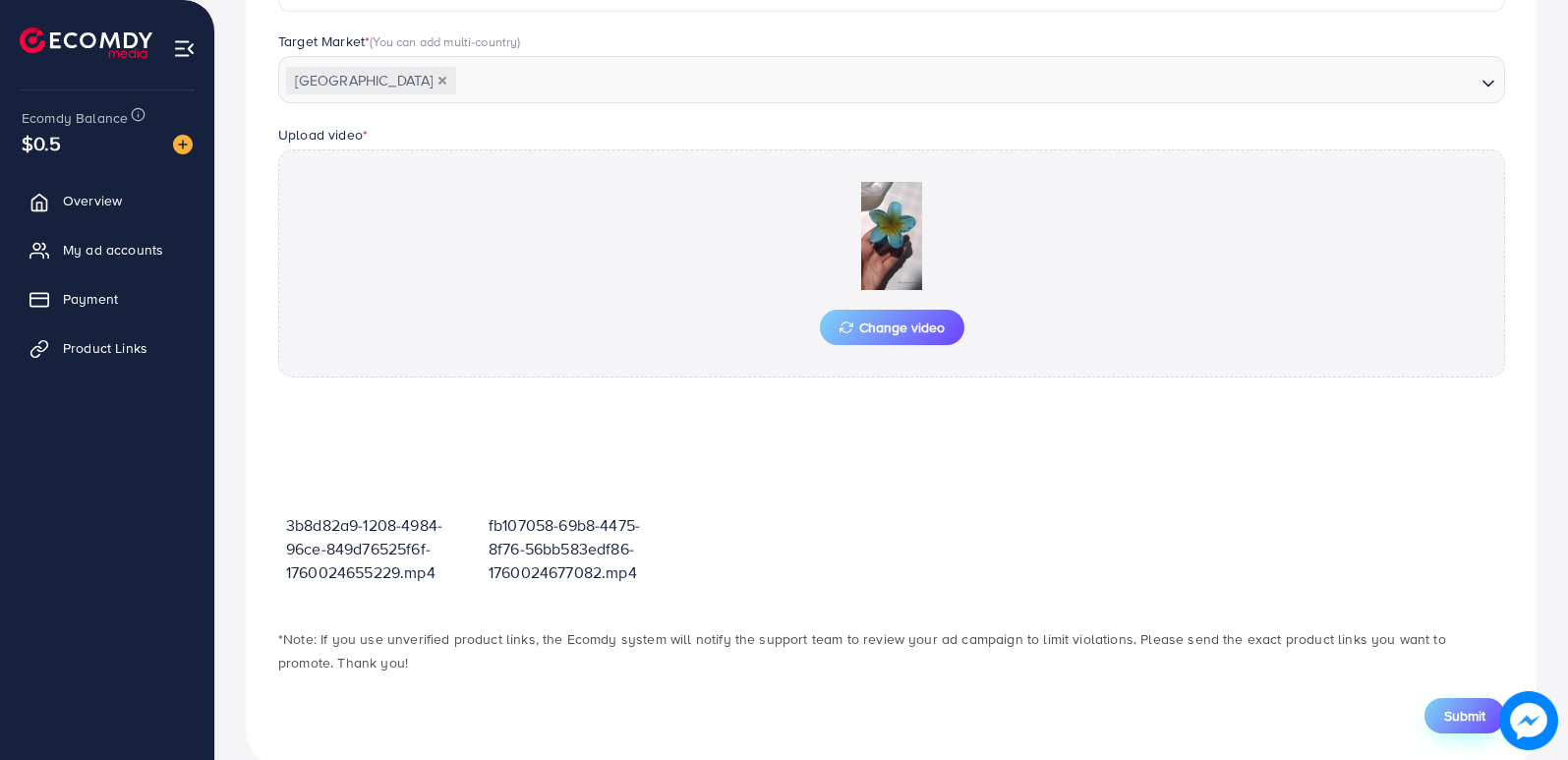
click at [1465, 712] on span "Submit" at bounding box center [1464, 716] width 41 height 20
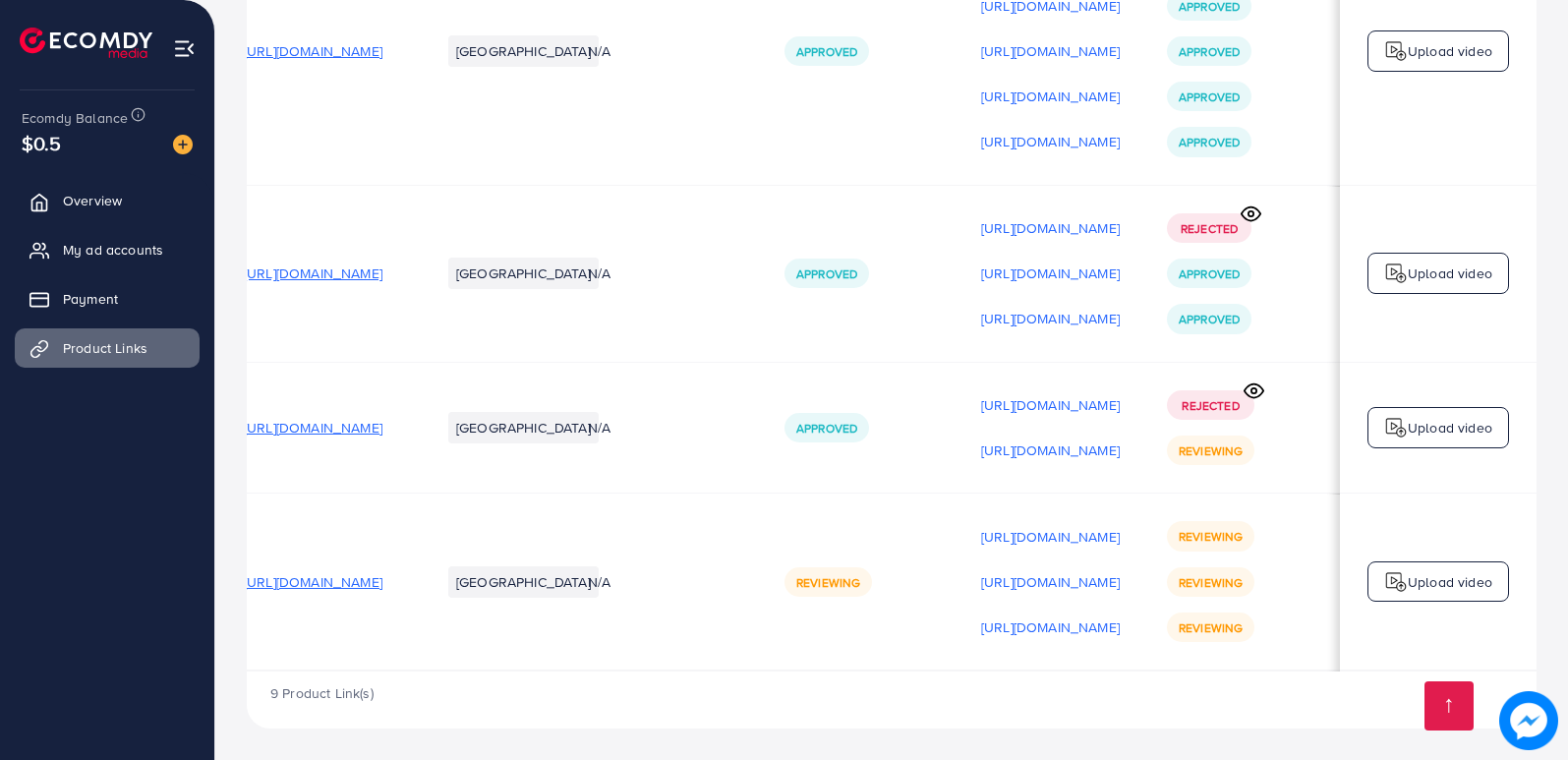
scroll to position [0, 268]
